Goal: Information Seeking & Learning: Learn about a topic

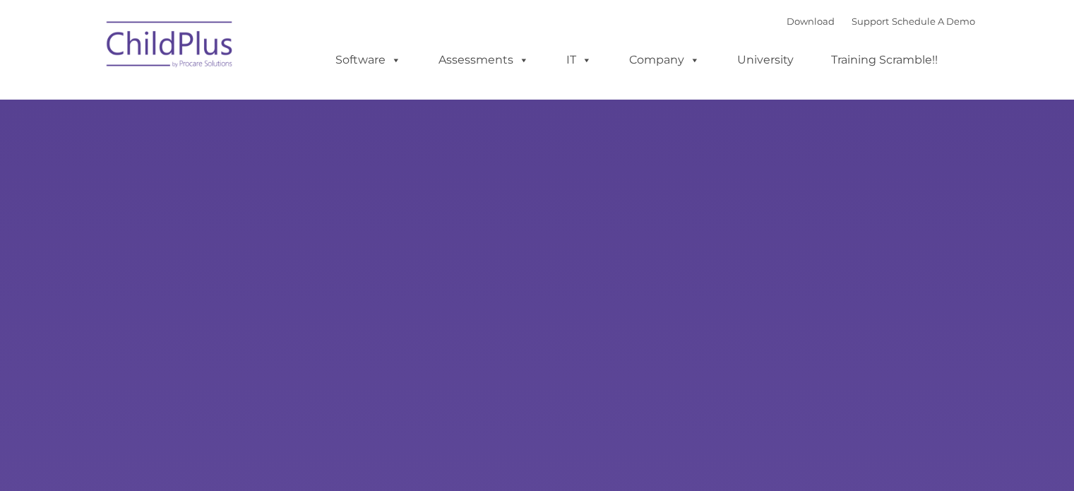
type input ""
select select "MEDIUM"
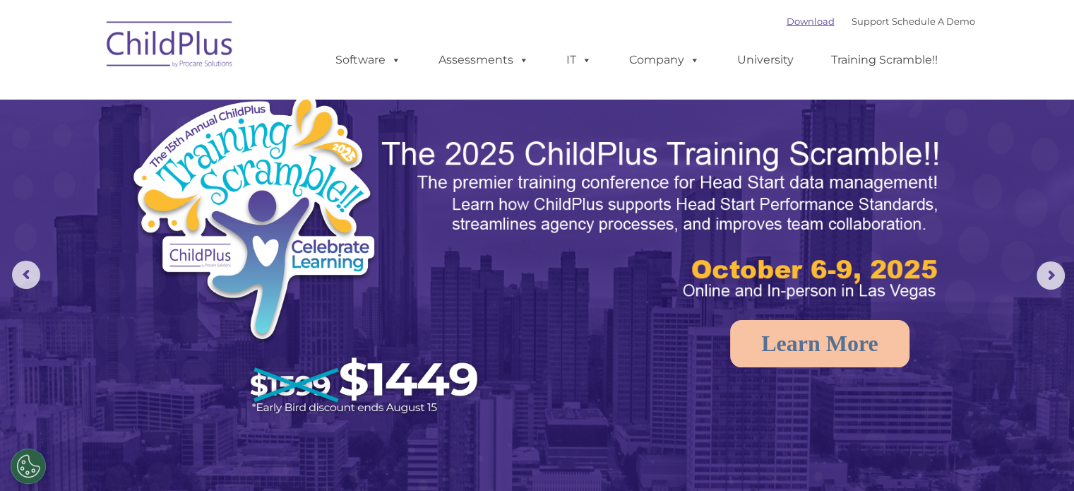
click at [789, 23] on link "Download" at bounding box center [811, 21] width 48 height 11
click at [863, 18] on link "Support" at bounding box center [870, 21] width 37 height 11
click at [919, 22] on link "Schedule A Demo" at bounding box center [933, 21] width 83 height 11
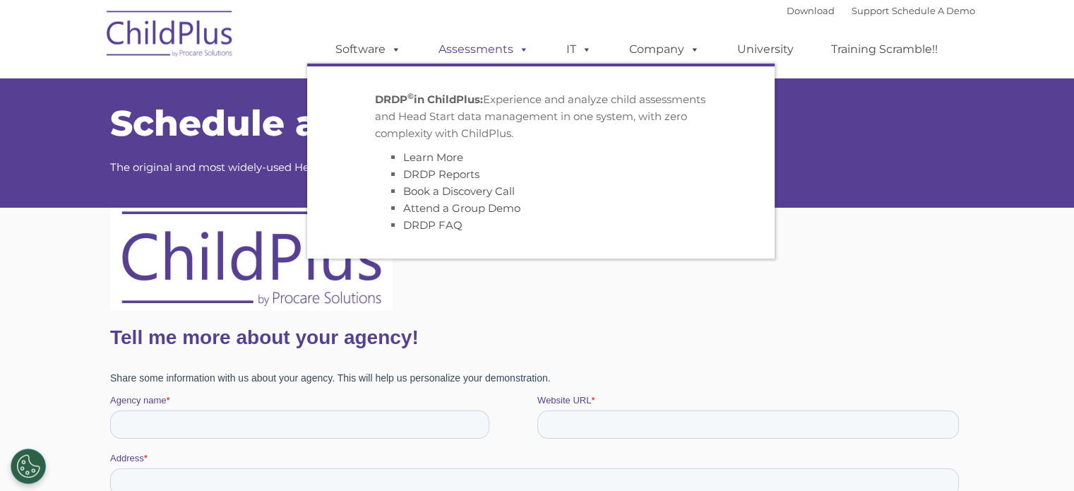
click at [463, 54] on link "Assessments" at bounding box center [483, 49] width 119 height 28
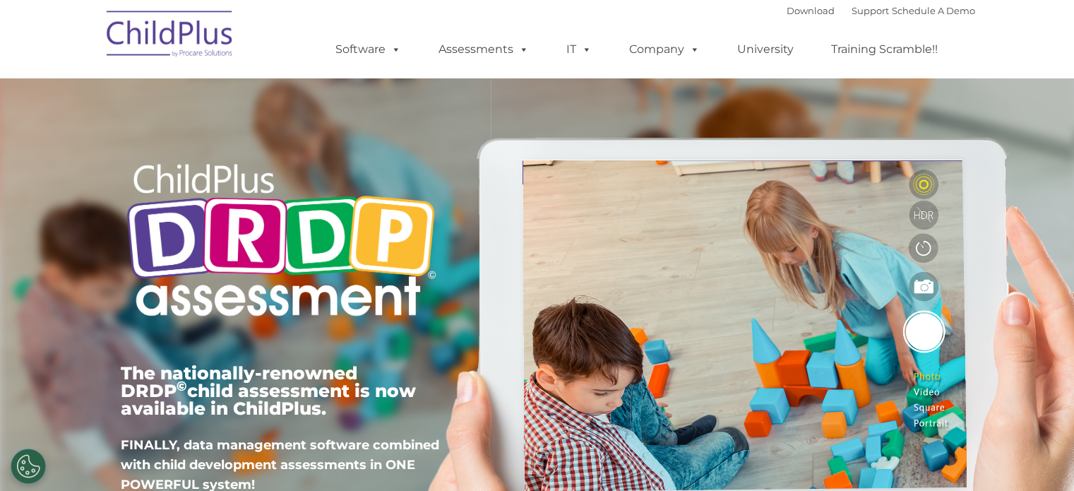
click at [593, 52] on link "IT" at bounding box center [579, 49] width 54 height 28
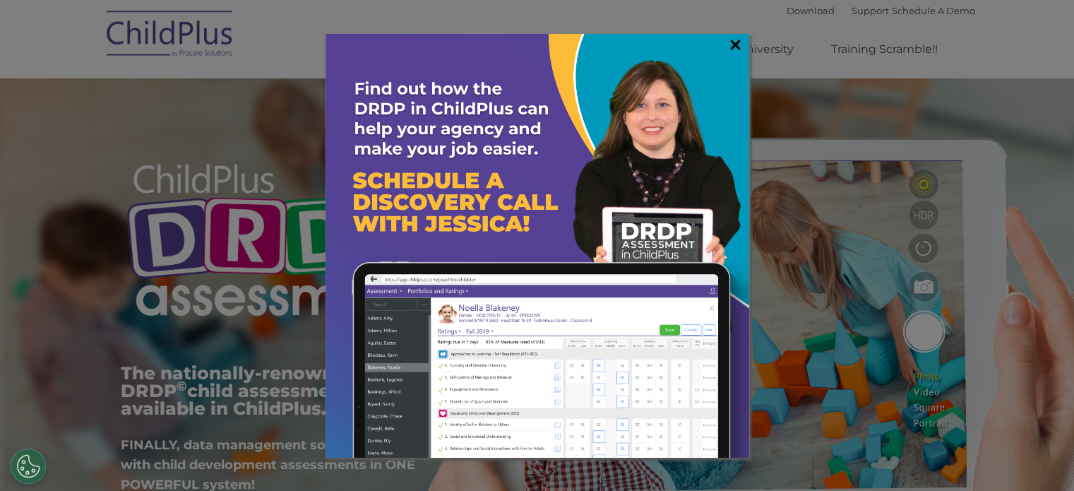
click at [727, 37] on link "×" at bounding box center [735, 44] width 16 height 14
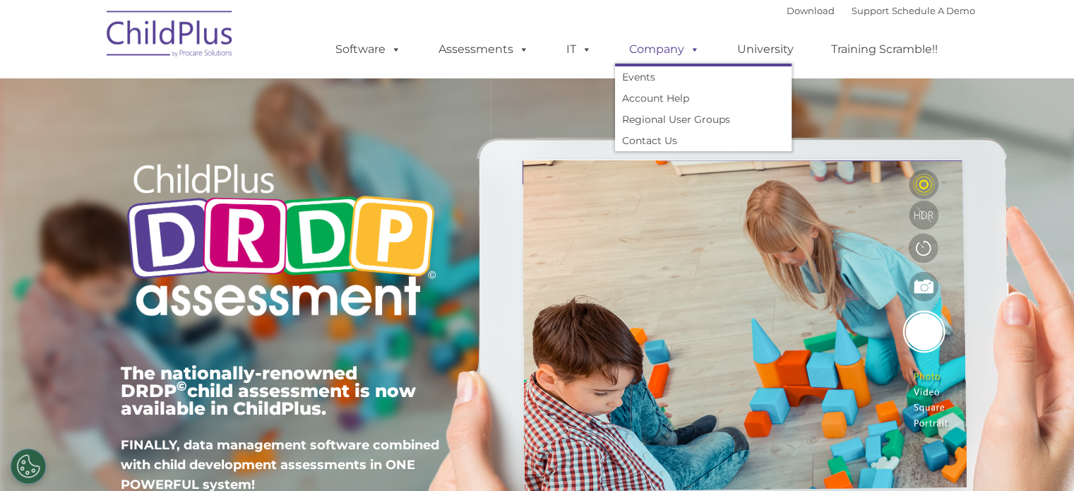
click at [693, 56] on span at bounding box center [692, 48] width 16 height 13
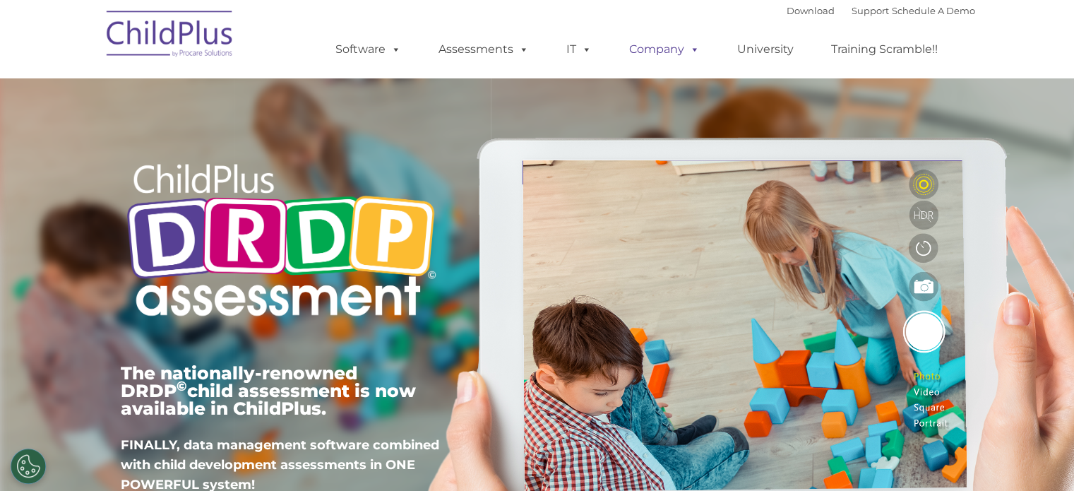
click at [692, 54] on span at bounding box center [692, 48] width 16 height 13
click at [770, 56] on link "University" at bounding box center [765, 49] width 85 height 28
click at [910, 13] on link "Schedule A Demo" at bounding box center [933, 10] width 83 height 11
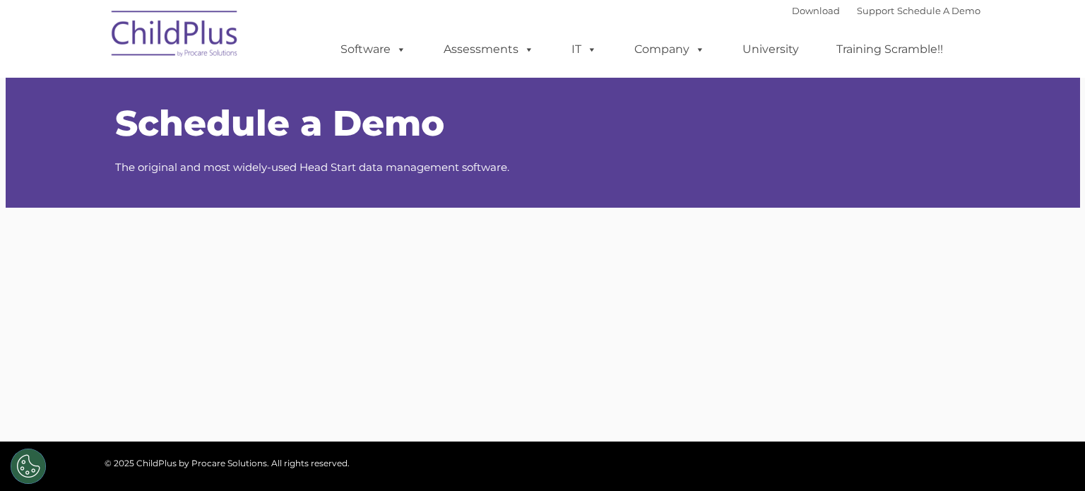
type input ""
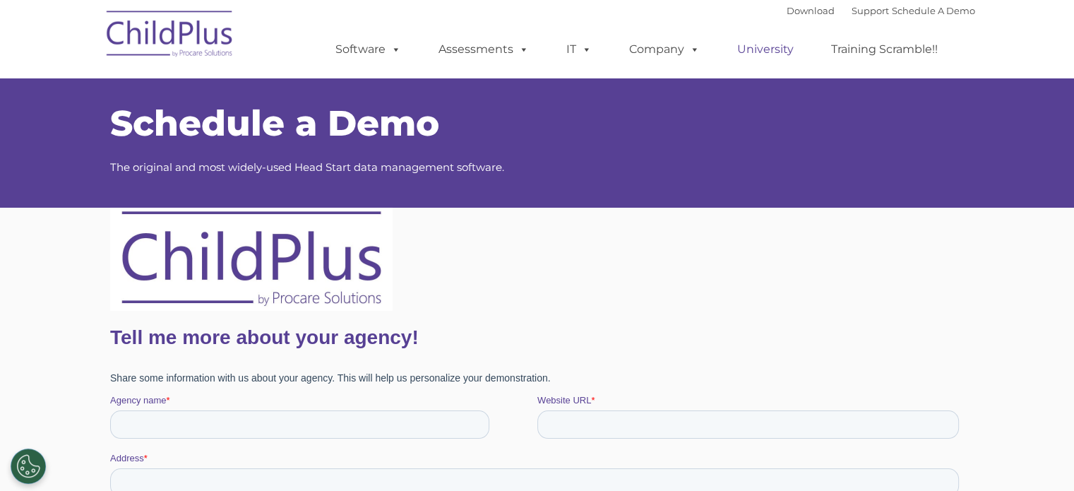
click at [775, 53] on link "University" at bounding box center [765, 49] width 85 height 28
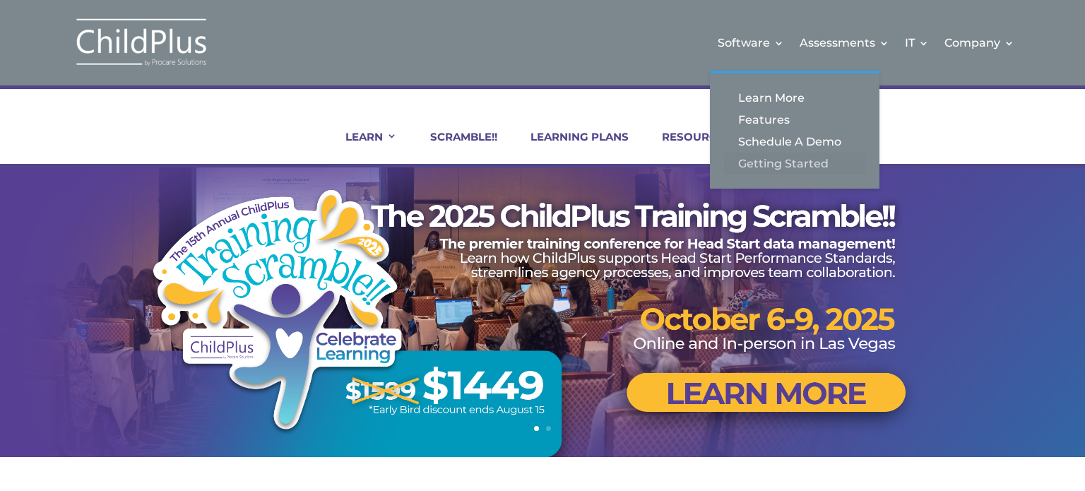
click at [780, 159] on link "Getting Started" at bounding box center [794, 164] width 141 height 22
click at [780, 158] on link "Getting Started" at bounding box center [794, 164] width 141 height 22
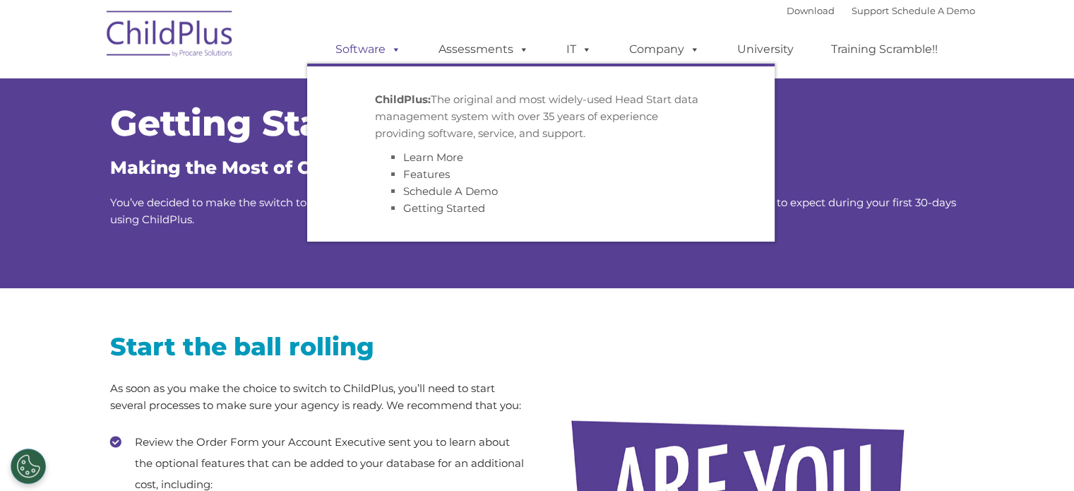
click at [393, 49] on span at bounding box center [394, 48] width 16 height 13
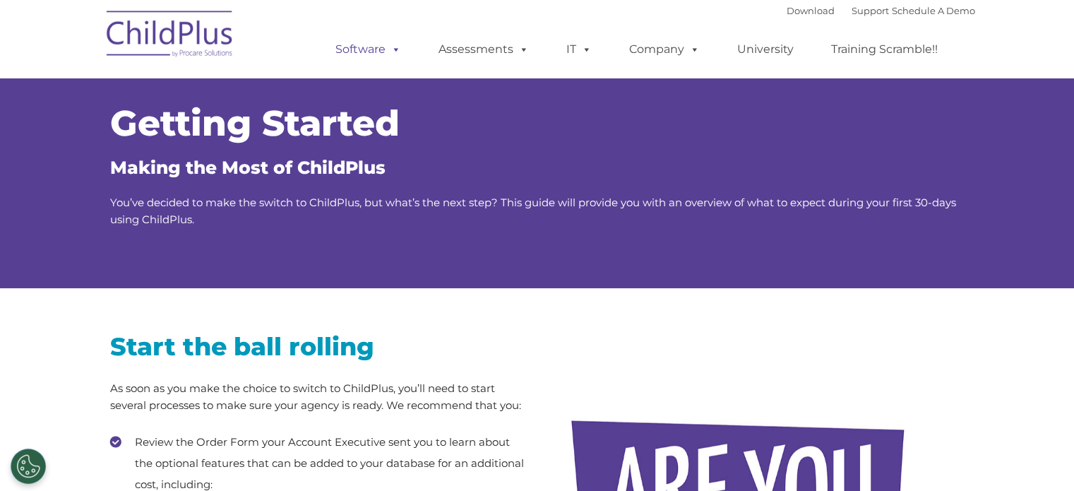
click at [393, 49] on span at bounding box center [394, 48] width 16 height 13
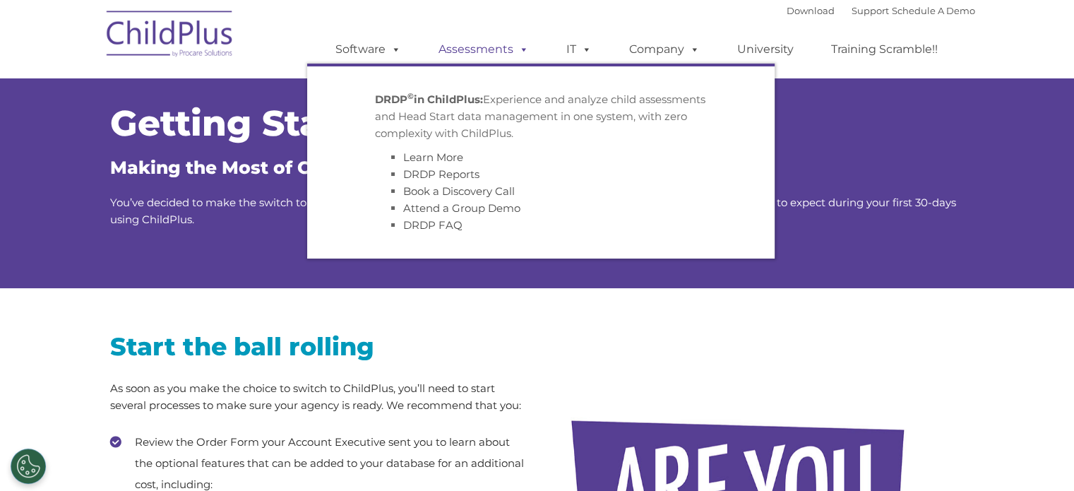
click at [455, 52] on link "Assessments" at bounding box center [483, 49] width 119 height 28
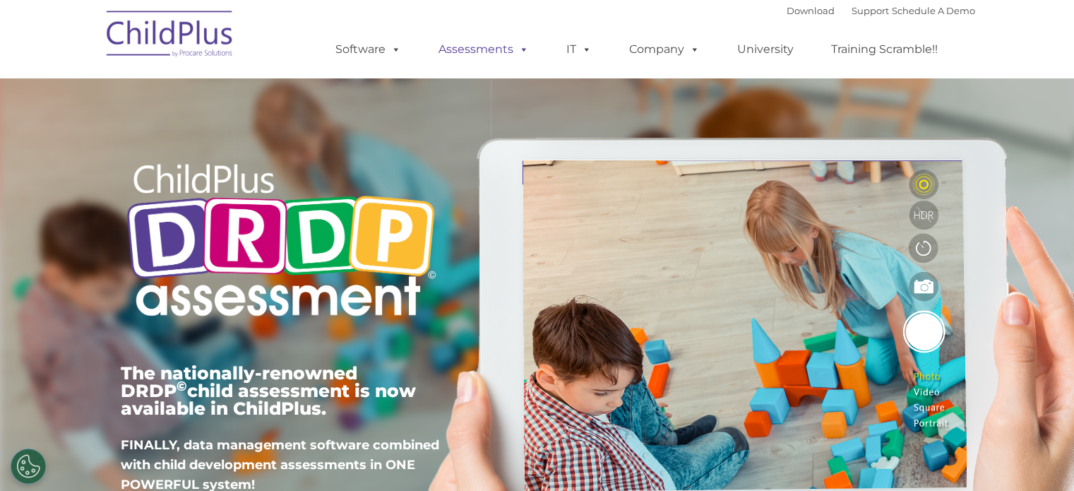
click at [525, 48] on span at bounding box center [521, 48] width 16 height 13
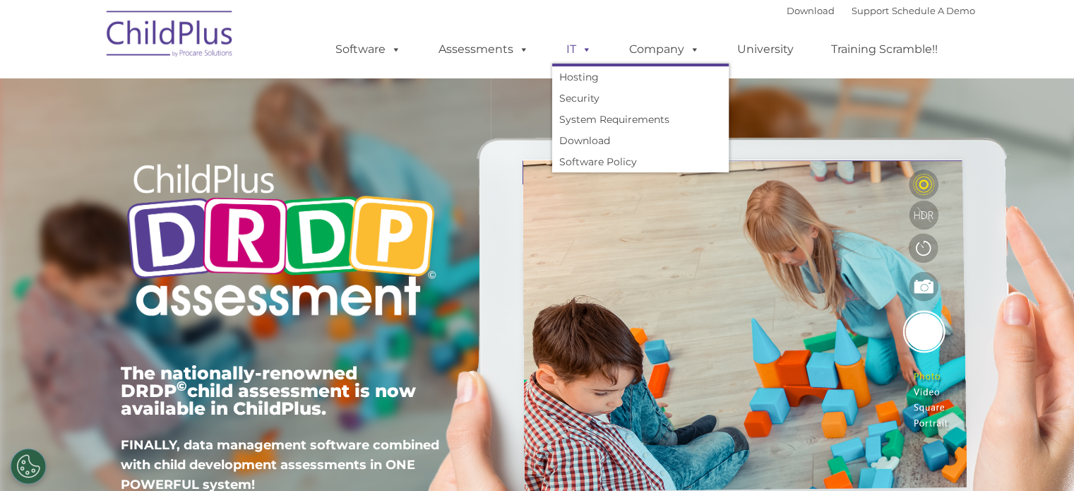
click at [590, 47] on span at bounding box center [584, 48] width 16 height 13
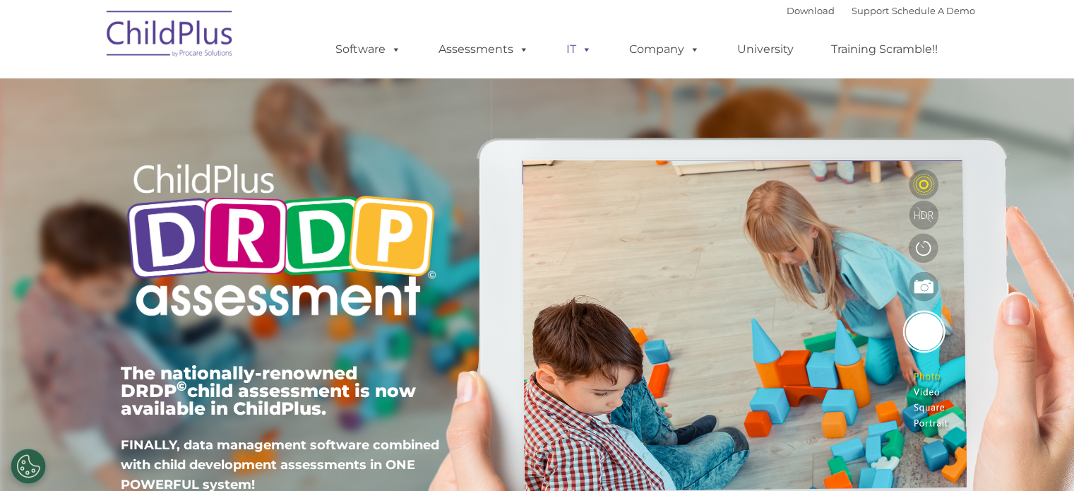
click at [590, 47] on span at bounding box center [584, 48] width 16 height 13
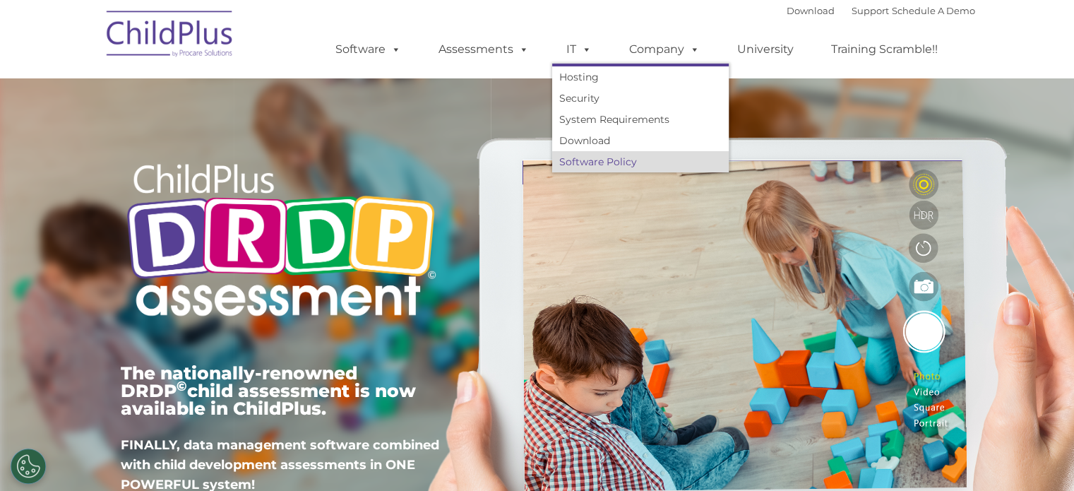
click at [565, 160] on link "Software Policy" at bounding box center [640, 161] width 177 height 21
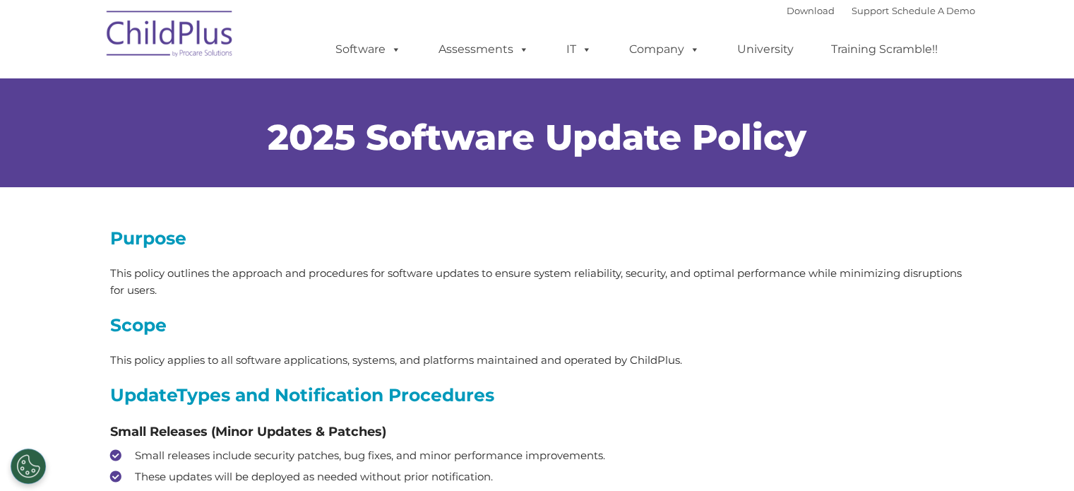
click at [587, 47] on span at bounding box center [584, 48] width 16 height 13
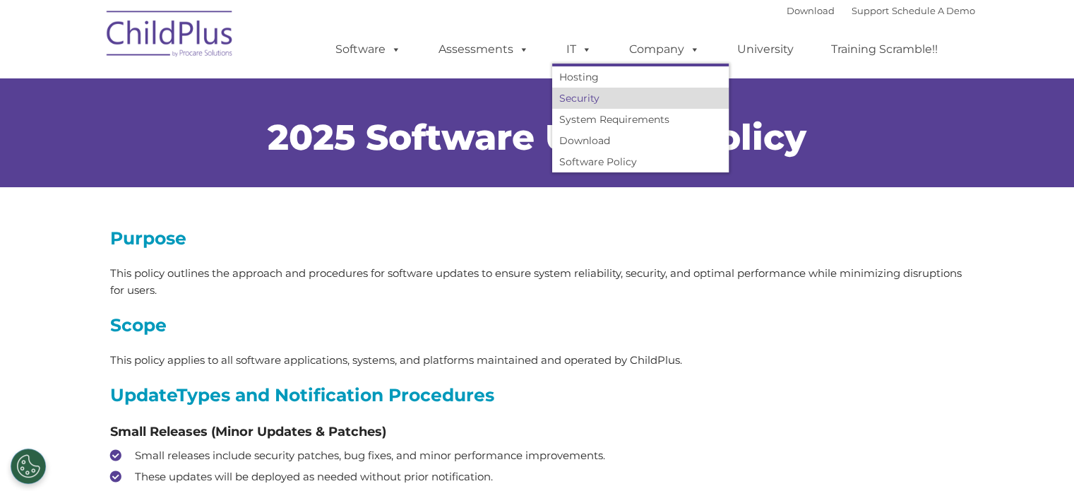
click at [580, 98] on link "Security" at bounding box center [640, 98] width 177 height 21
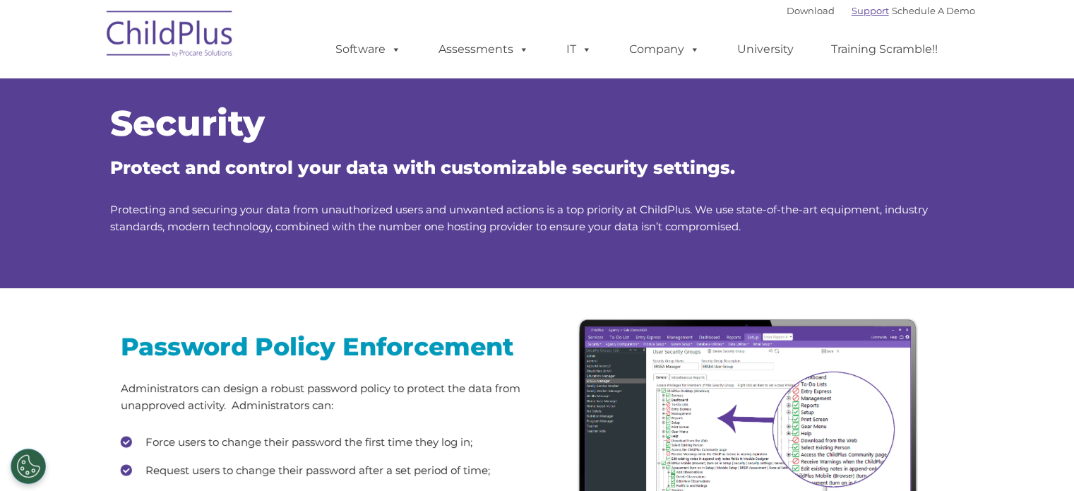
click at [852, 8] on link "Support" at bounding box center [870, 10] width 37 height 11
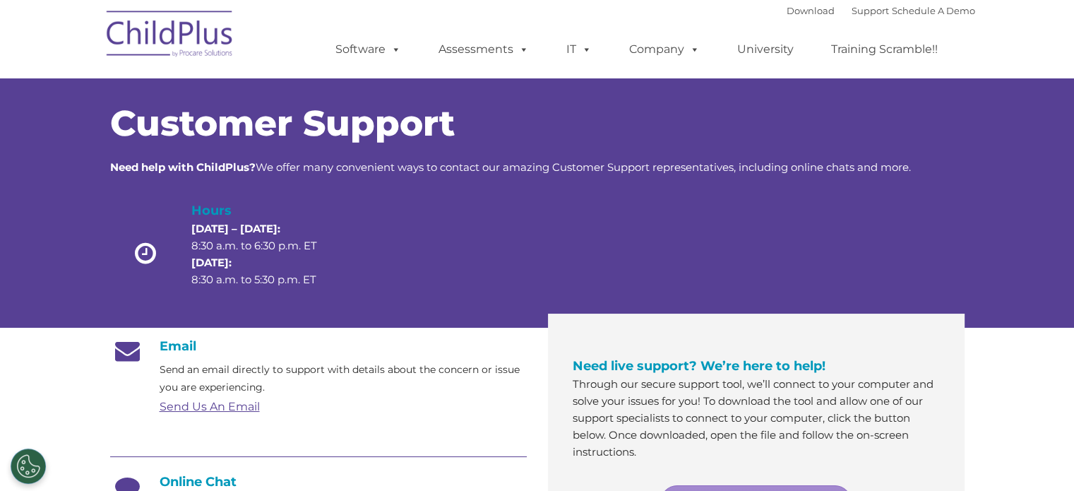
click at [190, 27] on img at bounding box center [170, 36] width 141 height 71
